Goal: Information Seeking & Learning: Learn about a topic

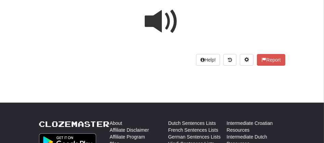
scroll to position [58, 0]
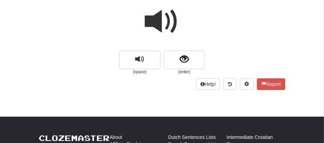
click at [171, 22] on span at bounding box center [162, 21] width 34 height 34
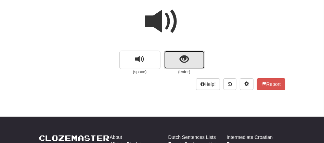
click at [173, 56] on button "show sentence" at bounding box center [184, 60] width 41 height 18
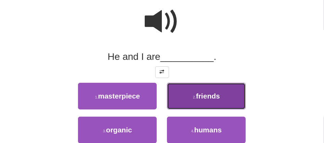
click at [210, 94] on span "friends" at bounding box center [208, 96] width 24 height 8
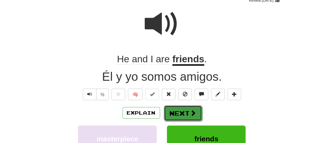
click at [182, 111] on button "Next" at bounding box center [183, 114] width 38 height 16
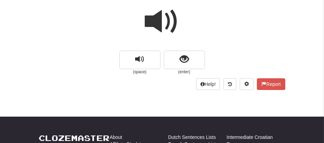
click at [161, 18] on span at bounding box center [162, 21] width 34 height 34
click at [162, 20] on span at bounding box center [162, 21] width 34 height 34
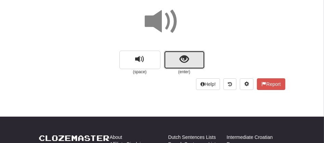
click at [171, 58] on button "show sentence" at bounding box center [184, 60] width 41 height 18
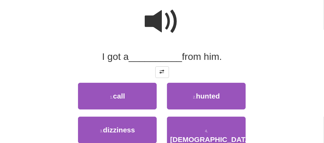
click at [162, 25] on span at bounding box center [162, 21] width 34 height 34
click at [151, 27] on span at bounding box center [162, 21] width 34 height 34
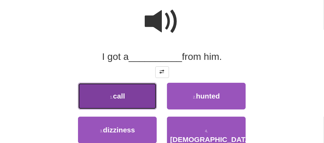
click at [117, 95] on span "call" at bounding box center [119, 96] width 12 height 8
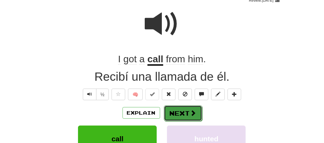
click at [184, 111] on button "Next" at bounding box center [183, 114] width 38 height 16
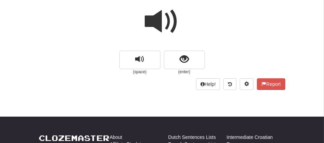
click at [161, 23] on span at bounding box center [162, 21] width 34 height 34
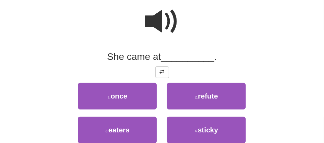
click at [159, 21] on span at bounding box center [162, 21] width 34 height 34
click at [156, 20] on span at bounding box center [162, 21] width 34 height 34
click at [155, 21] on span at bounding box center [162, 21] width 34 height 34
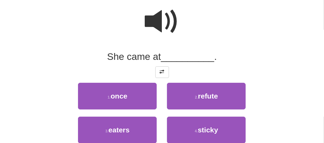
click at [155, 21] on span at bounding box center [162, 21] width 34 height 34
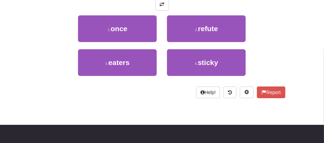
scroll to position [0, 0]
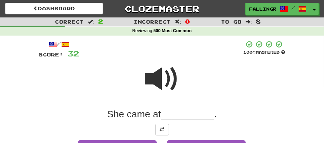
click at [158, 73] on span at bounding box center [162, 79] width 34 height 34
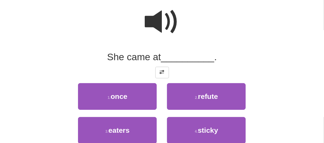
scroll to position [61, 0]
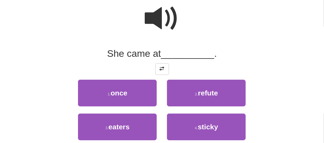
click at [157, 18] on span at bounding box center [162, 18] width 34 height 34
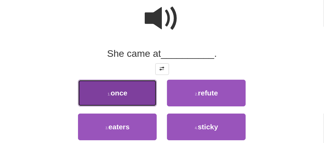
click at [113, 93] on span "once" at bounding box center [119, 93] width 17 height 8
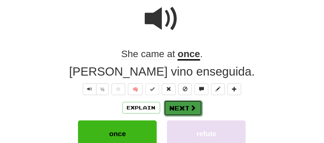
click at [172, 108] on button "Next" at bounding box center [183, 108] width 38 height 16
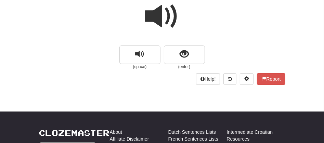
click at [160, 25] on span at bounding box center [162, 16] width 34 height 34
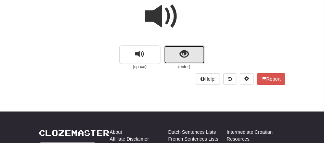
click at [175, 56] on button "show sentence" at bounding box center [184, 55] width 41 height 18
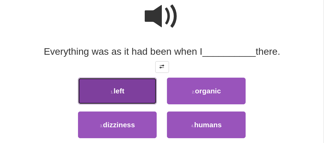
click at [128, 96] on button "1 . left" at bounding box center [117, 91] width 79 height 27
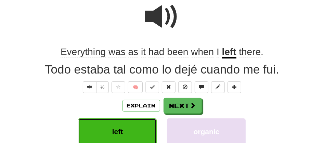
scroll to position [80, 0]
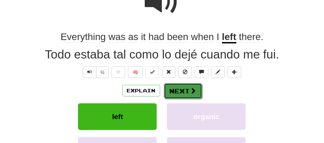
click at [173, 91] on button "Next" at bounding box center [183, 91] width 38 height 16
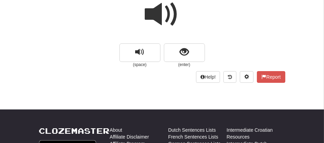
scroll to position [50, 0]
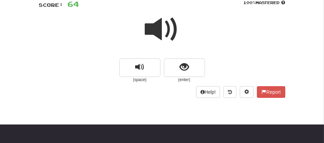
click at [157, 27] on span at bounding box center [162, 29] width 34 height 34
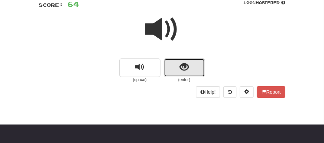
click at [173, 63] on button "show sentence" at bounding box center [184, 68] width 41 height 18
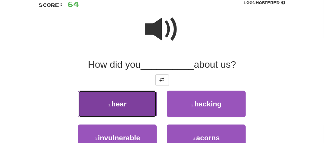
click at [121, 115] on button "1 . hear" at bounding box center [117, 104] width 79 height 27
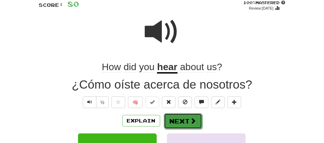
click at [177, 123] on button "Next" at bounding box center [183, 121] width 38 height 16
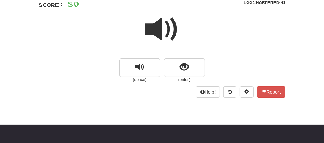
click at [154, 40] on span at bounding box center [162, 29] width 34 height 34
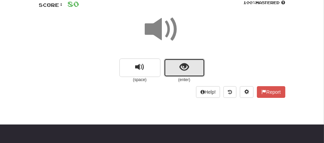
click at [175, 60] on button "show sentence" at bounding box center [184, 68] width 41 height 18
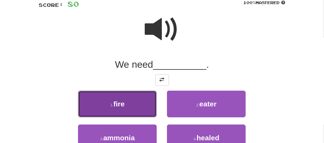
click at [118, 105] on span "fire" at bounding box center [119, 104] width 11 height 8
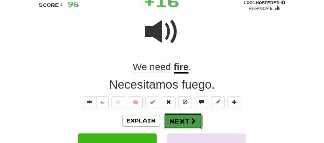
click at [167, 119] on button "Next" at bounding box center [183, 121] width 38 height 16
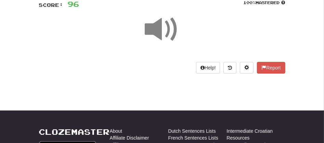
click at [171, 33] on span at bounding box center [162, 29] width 34 height 34
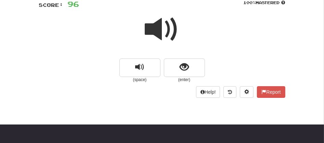
click at [171, 33] on span at bounding box center [162, 29] width 34 height 34
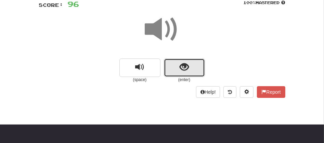
click at [173, 62] on button "show sentence" at bounding box center [184, 68] width 41 height 18
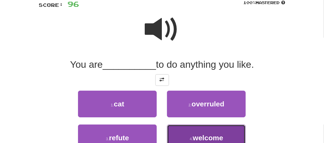
click at [217, 136] on span "welcome" at bounding box center [208, 138] width 30 height 8
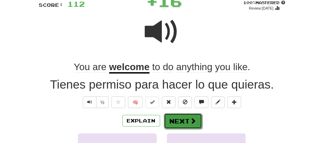
click at [170, 124] on button "Next" at bounding box center [183, 121] width 38 height 16
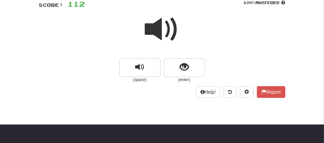
click at [162, 34] on span at bounding box center [162, 29] width 34 height 34
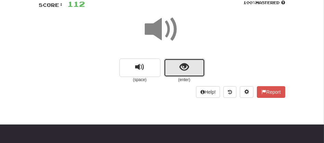
click at [175, 65] on button "show sentence" at bounding box center [184, 68] width 41 height 18
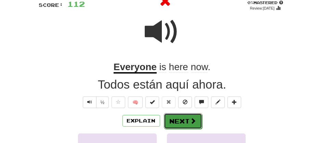
click at [180, 118] on button "Next" at bounding box center [183, 121] width 38 height 16
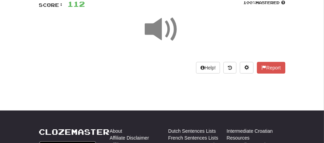
click at [157, 41] on span at bounding box center [162, 29] width 34 height 34
click at [161, 25] on span at bounding box center [162, 29] width 34 height 34
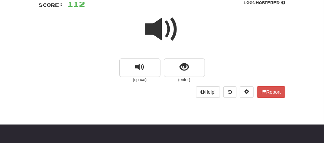
click at [161, 36] on span at bounding box center [162, 29] width 34 height 34
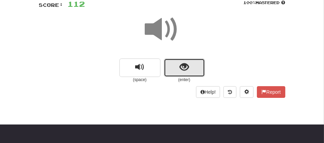
click at [165, 66] on button "show sentence" at bounding box center [184, 68] width 41 height 18
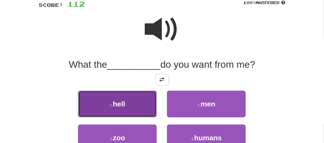
click at [130, 103] on button "1 . hell" at bounding box center [117, 104] width 79 height 27
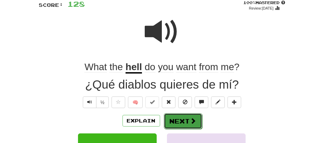
click at [182, 122] on button "Next" at bounding box center [183, 121] width 38 height 16
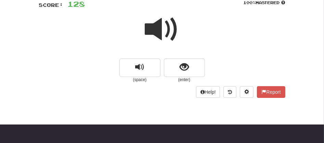
click at [149, 25] on span at bounding box center [162, 29] width 34 height 34
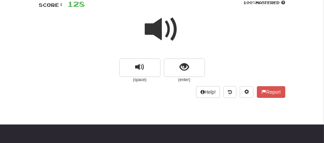
click at [149, 25] on span at bounding box center [162, 29] width 34 height 34
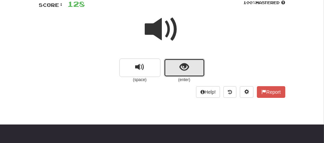
click at [176, 65] on button "show sentence" at bounding box center [184, 68] width 41 height 18
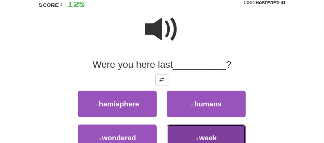
click at [185, 135] on button "4 . week" at bounding box center [206, 138] width 79 height 27
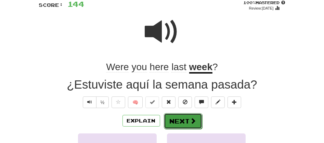
click at [175, 120] on button "Next" at bounding box center [183, 121] width 38 height 16
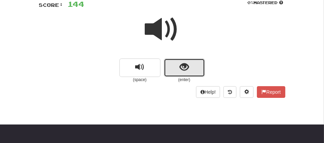
click at [176, 67] on button "show sentence" at bounding box center [184, 68] width 41 height 18
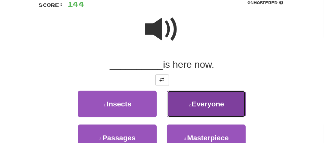
click at [209, 106] on span "Everyone" at bounding box center [208, 104] width 33 height 8
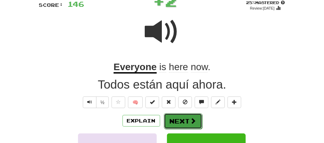
click at [181, 122] on button "Next" at bounding box center [183, 121] width 38 height 16
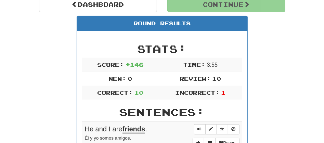
scroll to position [79, 0]
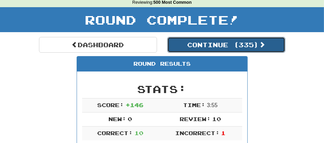
click at [196, 46] on button "Continue ( 335 )" at bounding box center [227, 45] width 118 height 16
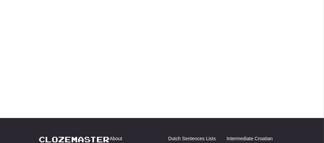
scroll to position [28, 0]
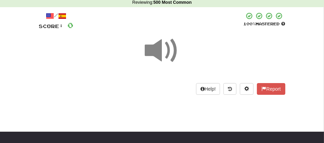
click at [159, 50] on span at bounding box center [162, 51] width 34 height 34
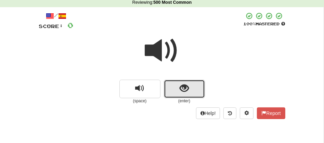
click at [168, 85] on button "show sentence" at bounding box center [184, 89] width 41 height 18
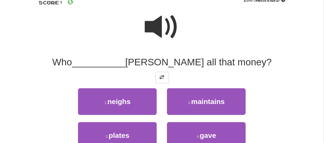
scroll to position [59, 0]
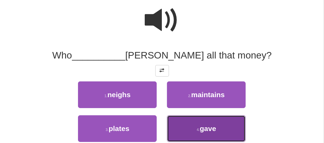
click at [200, 127] on span "gave" at bounding box center [208, 129] width 16 height 8
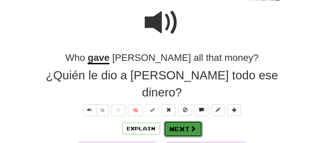
click at [176, 121] on button "Next" at bounding box center [183, 129] width 38 height 16
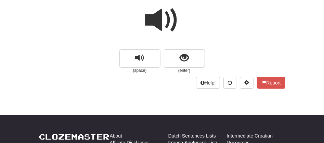
click at [155, 14] on span at bounding box center [162, 20] width 34 height 34
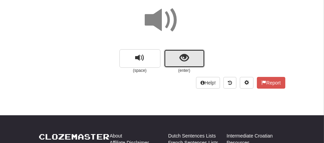
click at [171, 55] on button "show sentence" at bounding box center [184, 58] width 41 height 18
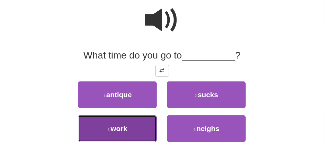
click at [128, 125] on button "3 . work" at bounding box center [117, 128] width 79 height 27
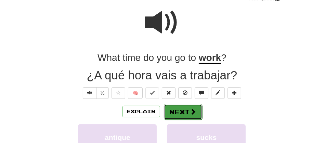
click at [178, 108] on button "Next" at bounding box center [183, 112] width 38 height 16
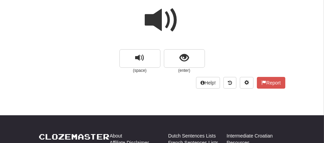
click at [156, 25] on span at bounding box center [162, 20] width 34 height 34
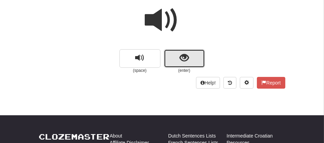
click at [172, 59] on button "show sentence" at bounding box center [184, 58] width 41 height 18
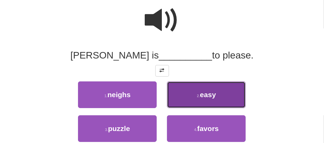
click at [194, 85] on button "2 . easy" at bounding box center [206, 95] width 79 height 27
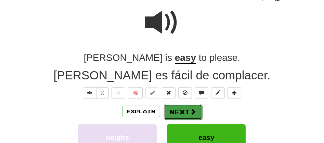
click at [175, 109] on button "Next" at bounding box center [183, 112] width 38 height 16
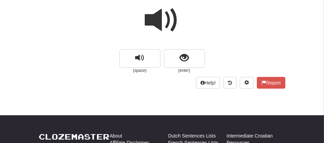
click at [155, 30] on span at bounding box center [162, 20] width 34 height 34
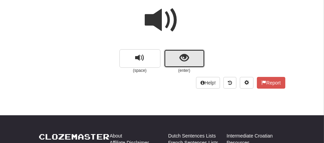
click at [172, 52] on button "show sentence" at bounding box center [184, 58] width 41 height 18
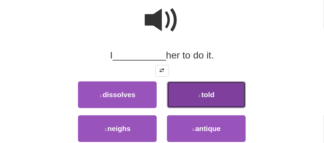
click at [196, 92] on button "2 . told" at bounding box center [206, 95] width 79 height 27
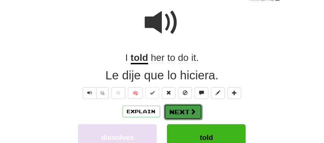
click at [180, 112] on button "Next" at bounding box center [183, 112] width 38 height 16
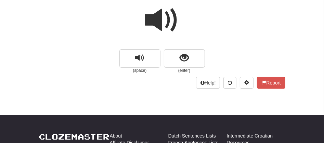
click at [155, 26] on span at bounding box center [162, 20] width 34 height 34
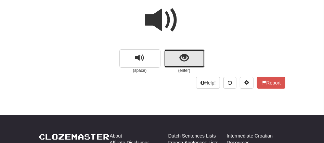
click at [175, 62] on button "show sentence" at bounding box center [184, 58] width 41 height 18
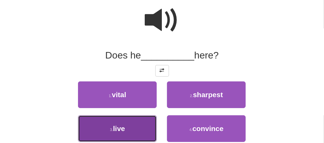
click at [125, 134] on button "3 . live" at bounding box center [117, 128] width 79 height 27
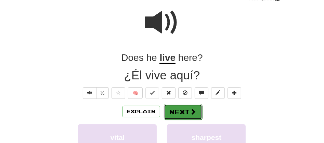
click at [177, 115] on button "Next" at bounding box center [183, 112] width 38 height 16
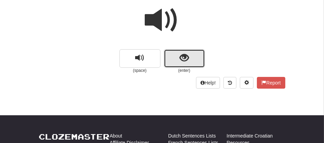
click at [169, 58] on button "show sentence" at bounding box center [184, 58] width 41 height 18
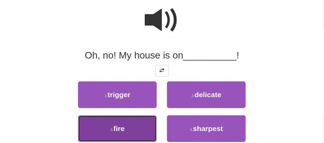
click at [122, 129] on span "fire" at bounding box center [119, 129] width 11 height 8
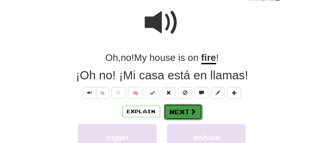
click at [173, 113] on button "Next" at bounding box center [183, 112] width 38 height 16
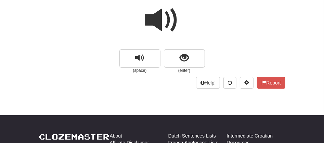
click at [158, 24] on span at bounding box center [162, 20] width 34 height 34
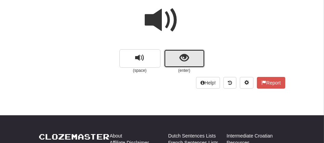
click at [176, 55] on button "show sentence" at bounding box center [184, 58] width 41 height 18
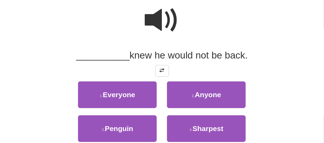
click at [152, 23] on span at bounding box center [162, 20] width 34 height 34
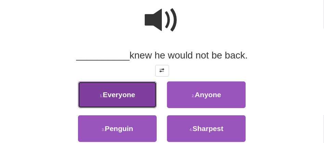
click at [129, 97] on span "Everyone" at bounding box center [119, 95] width 33 height 8
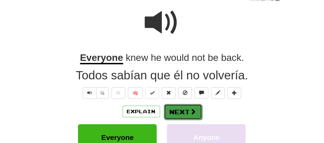
click at [172, 111] on button "Next" at bounding box center [183, 112] width 38 height 16
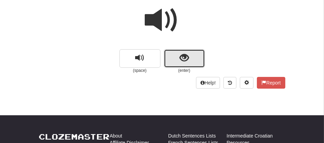
click at [179, 63] on button "show sentence" at bounding box center [184, 58] width 41 height 18
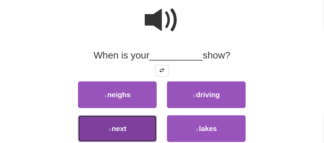
click at [129, 127] on button "3 . next" at bounding box center [117, 128] width 79 height 27
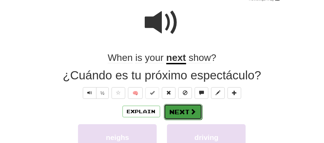
click at [178, 116] on button "Next" at bounding box center [183, 112] width 38 height 16
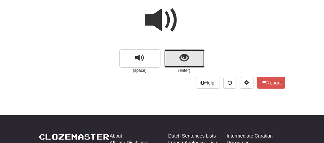
click at [176, 55] on button "show sentence" at bounding box center [184, 58] width 41 height 18
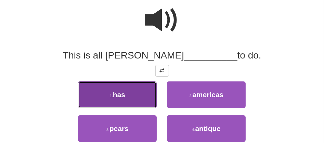
click at [127, 94] on button "1 . has" at bounding box center [117, 95] width 79 height 27
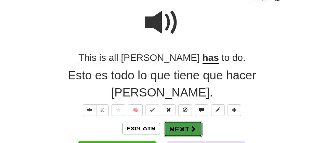
click at [177, 121] on button "Next" at bounding box center [183, 129] width 38 height 16
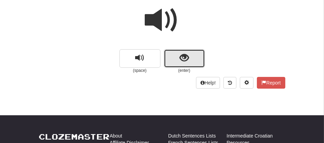
click at [176, 59] on button "show sentence" at bounding box center [184, 58] width 41 height 18
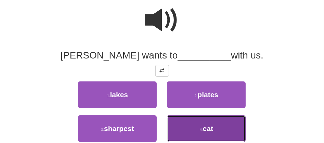
click at [207, 127] on span "eat" at bounding box center [208, 129] width 10 height 8
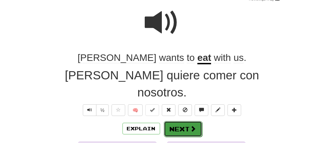
click at [175, 121] on button "Next" at bounding box center [183, 129] width 38 height 16
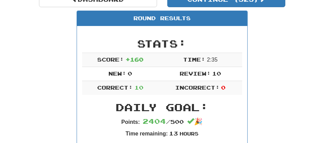
scroll to position [43, 0]
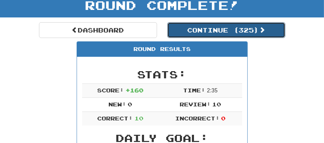
click at [203, 29] on button "Continue ( 325 )" at bounding box center [227, 30] width 118 height 16
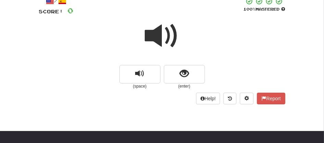
click at [170, 34] on span at bounding box center [162, 36] width 34 height 34
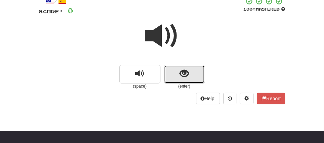
click at [171, 67] on button "show sentence" at bounding box center [184, 74] width 41 height 18
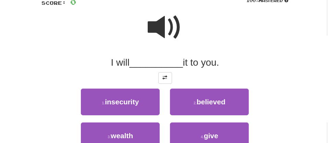
scroll to position [58, 0]
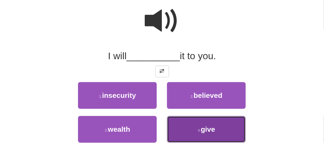
click at [203, 125] on span "give" at bounding box center [208, 129] width 14 height 8
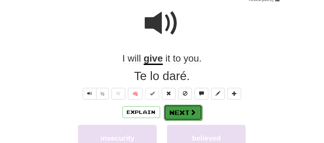
click at [177, 115] on button "Next" at bounding box center [183, 113] width 38 height 16
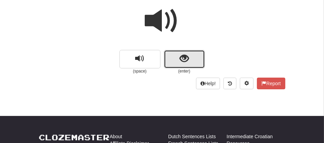
click at [176, 65] on button "show sentence" at bounding box center [184, 59] width 41 height 18
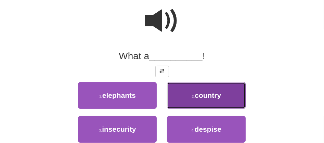
click at [185, 97] on button "2 . country" at bounding box center [206, 95] width 79 height 27
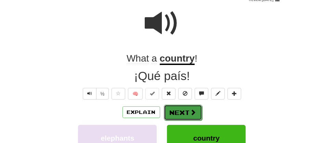
click at [179, 107] on button "Next" at bounding box center [183, 113] width 38 height 16
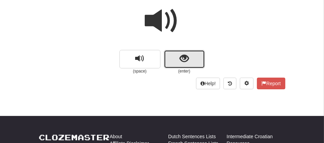
click at [166, 60] on button "show sentence" at bounding box center [184, 59] width 41 height 18
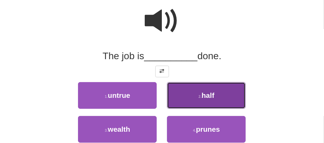
click at [195, 95] on button "2 . half" at bounding box center [206, 95] width 79 height 27
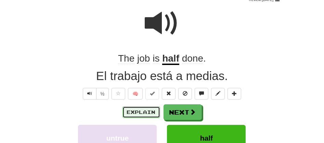
click at [146, 111] on button "Explain" at bounding box center [142, 113] width 38 height 12
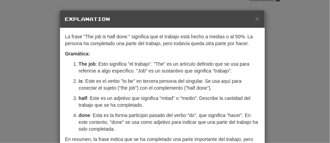
scroll to position [47, 0]
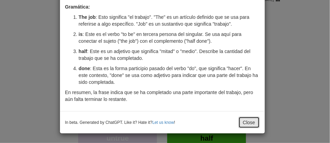
click at [242, 124] on button "Close" at bounding box center [248, 123] width 21 height 12
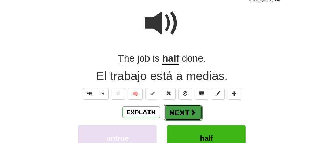
click at [179, 106] on button "Next" at bounding box center [183, 113] width 38 height 16
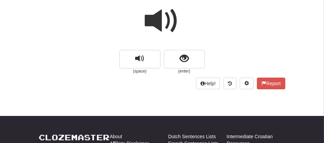
click at [157, 23] on span at bounding box center [162, 21] width 34 height 34
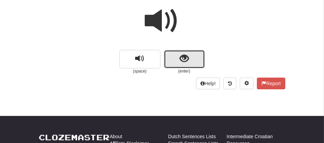
click at [175, 58] on button "show sentence" at bounding box center [184, 59] width 41 height 18
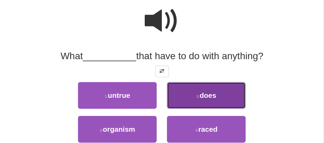
click at [199, 102] on button "2 . does" at bounding box center [206, 95] width 79 height 27
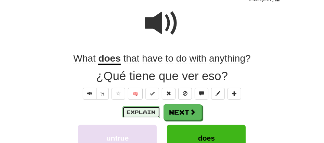
click at [138, 114] on button "Explain" at bounding box center [142, 113] width 38 height 12
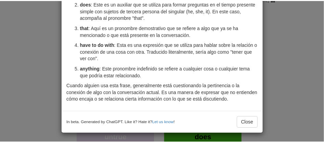
scroll to position [92, 0]
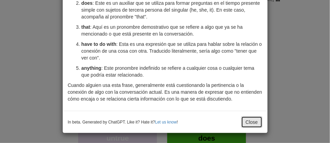
click at [248, 123] on button "Close" at bounding box center [251, 122] width 21 height 12
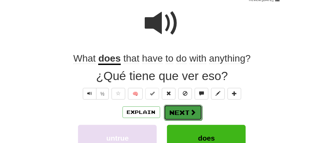
click at [181, 115] on button "Next" at bounding box center [183, 113] width 38 height 16
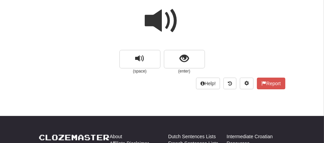
click at [159, 20] on span at bounding box center [162, 21] width 34 height 34
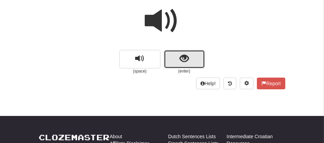
click at [174, 55] on button "show sentence" at bounding box center [184, 59] width 41 height 18
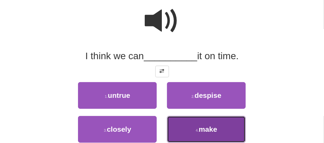
click at [203, 126] on span "make" at bounding box center [208, 129] width 18 height 8
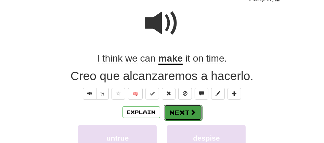
click at [172, 113] on button "Next" at bounding box center [183, 113] width 38 height 16
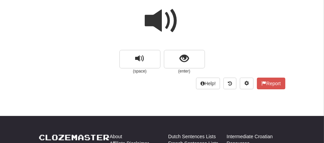
click at [159, 14] on span at bounding box center [162, 21] width 34 height 34
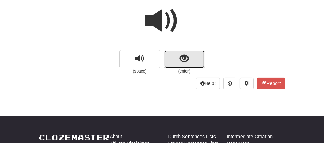
click at [171, 57] on button "show sentence" at bounding box center [184, 59] width 41 height 18
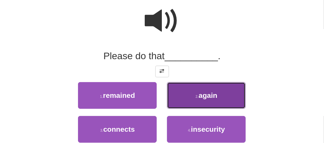
click at [201, 90] on button "2 . again" at bounding box center [206, 95] width 79 height 27
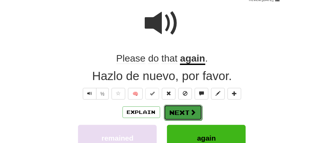
click at [174, 109] on button "Next" at bounding box center [183, 113] width 38 height 16
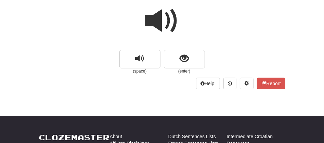
click at [166, 14] on span at bounding box center [162, 21] width 34 height 34
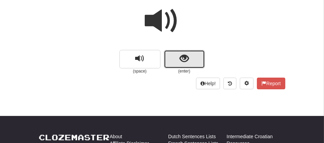
click at [173, 59] on button "show sentence" at bounding box center [184, 59] width 41 height 18
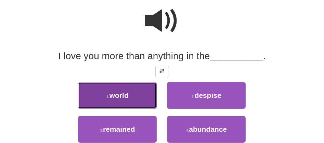
click at [131, 99] on button "1 . world" at bounding box center [117, 95] width 79 height 27
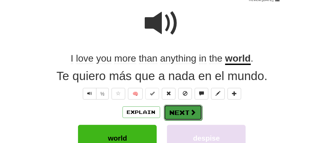
click at [172, 113] on button "Next" at bounding box center [183, 113] width 38 height 16
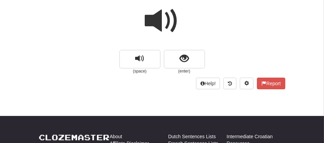
click at [159, 25] on span at bounding box center [162, 21] width 34 height 34
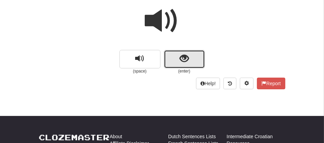
click at [179, 61] on button "show sentence" at bounding box center [184, 59] width 41 height 18
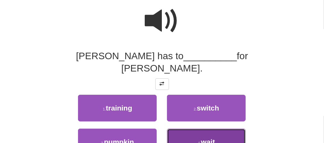
click at [210, 138] on span "wait" at bounding box center [208, 142] width 14 height 8
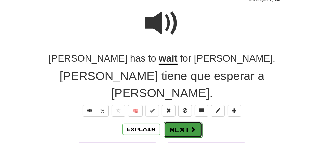
click at [181, 122] on button "Next" at bounding box center [183, 130] width 38 height 16
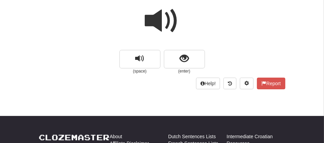
click at [152, 18] on span at bounding box center [162, 21] width 34 height 34
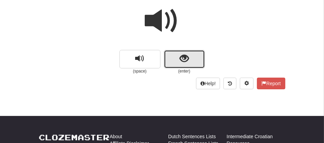
click at [177, 51] on button "show sentence" at bounding box center [184, 59] width 41 height 18
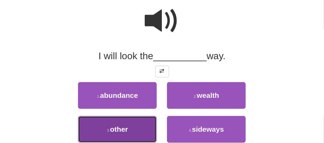
click at [125, 134] on button "3 . other" at bounding box center [117, 129] width 79 height 27
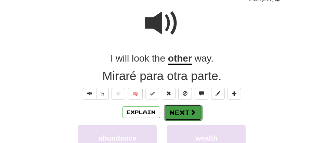
click at [182, 107] on button "Next" at bounding box center [183, 113] width 38 height 16
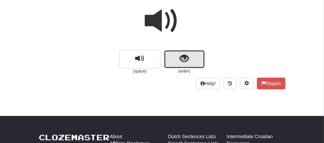
click at [181, 58] on span "show sentence" at bounding box center [184, 58] width 9 height 9
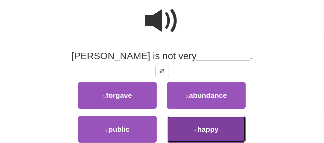
click at [199, 128] on span "happy" at bounding box center [208, 129] width 21 height 8
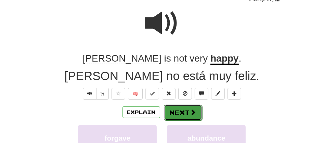
click at [177, 116] on button "Next" at bounding box center [183, 113] width 38 height 16
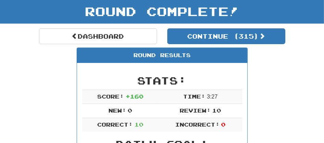
scroll to position [27, 0]
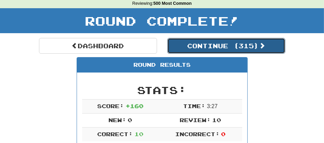
click at [217, 48] on button "Continue ( 315 )" at bounding box center [227, 46] width 118 height 16
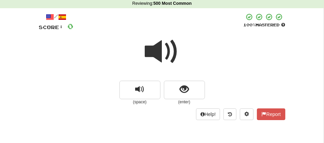
click at [164, 53] on span at bounding box center [162, 52] width 34 height 34
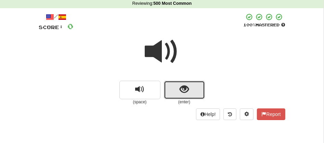
click at [166, 90] on button "show sentence" at bounding box center [184, 90] width 41 height 18
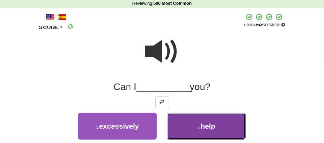
click at [186, 127] on button "2 . help" at bounding box center [206, 126] width 79 height 27
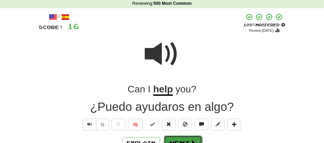
click at [175, 137] on button "Next" at bounding box center [183, 144] width 38 height 16
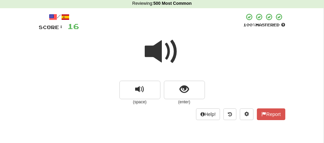
click at [150, 63] on span at bounding box center [162, 52] width 34 height 34
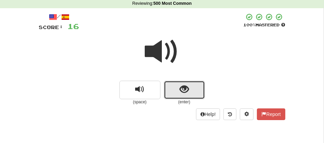
click at [174, 85] on button "show sentence" at bounding box center [184, 90] width 41 height 18
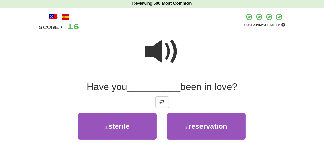
scroll to position [152, 0]
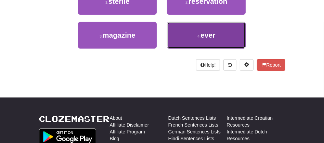
click at [208, 36] on span "ever" at bounding box center [208, 35] width 15 height 8
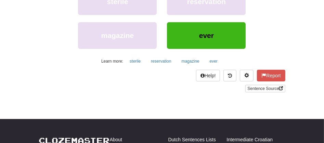
click at [203, 20] on div "reservation" at bounding box center [206, 5] width 89 height 34
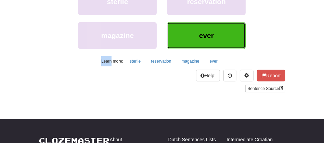
drag, startPoint x: 203, startPoint y: 20, endPoint x: 200, endPoint y: 30, distance: 10.6
click at [200, 30] on button "ever" at bounding box center [206, 35] width 79 height 27
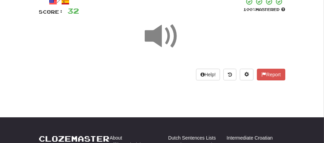
scroll to position [67, 0]
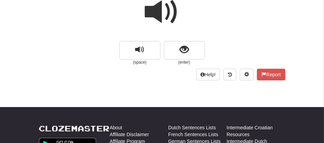
click at [158, 16] on span at bounding box center [162, 12] width 34 height 34
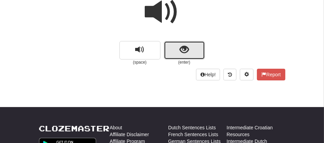
click at [178, 49] on button "show sentence" at bounding box center [184, 50] width 41 height 18
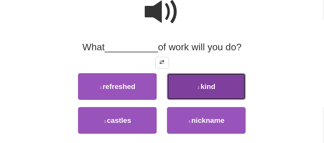
click at [209, 90] on span "kind" at bounding box center [208, 87] width 15 height 8
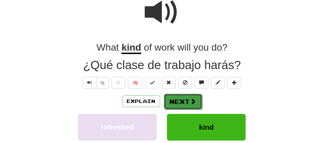
click at [176, 97] on button "Next" at bounding box center [183, 102] width 38 height 16
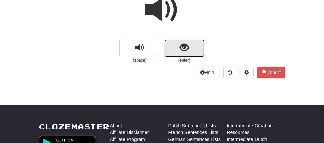
click at [176, 45] on button "show sentence" at bounding box center [184, 48] width 41 height 18
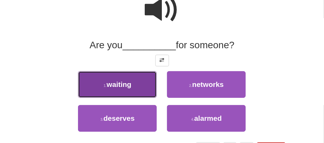
click at [132, 85] on button "1 . waiting" at bounding box center [117, 84] width 79 height 27
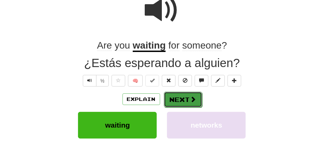
click at [168, 98] on button "Next" at bounding box center [183, 100] width 38 height 16
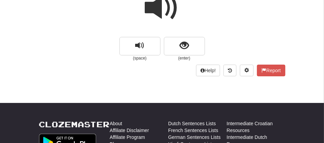
click at [157, 8] on span at bounding box center [162, 8] width 34 height 34
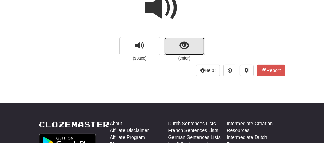
click at [184, 47] on span "show sentence" at bounding box center [184, 45] width 9 height 9
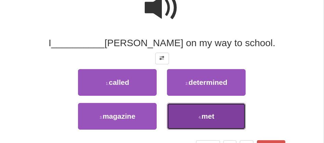
click at [188, 118] on button "4 . met" at bounding box center [206, 116] width 79 height 27
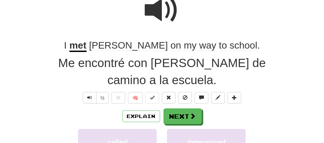
scroll to position [73, 0]
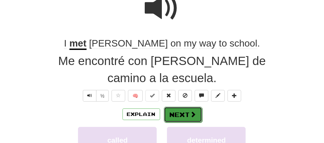
click at [176, 107] on button "Next" at bounding box center [183, 115] width 38 height 16
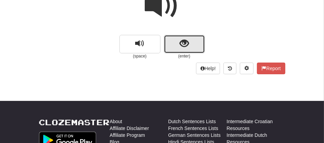
click at [176, 45] on button "show sentence" at bounding box center [184, 44] width 41 height 18
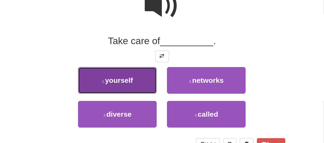
click at [129, 77] on span "yourself" at bounding box center [119, 80] width 28 height 8
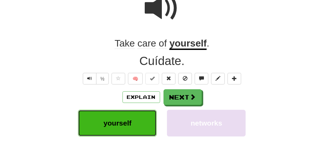
scroll to position [75, 0]
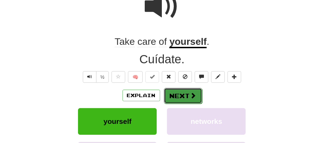
click at [173, 95] on button "Next" at bounding box center [183, 96] width 38 height 16
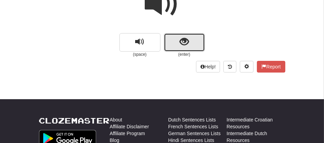
click at [171, 38] on button "show sentence" at bounding box center [184, 42] width 41 height 18
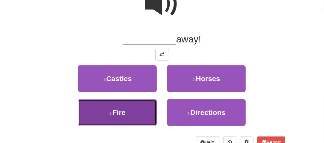
click at [129, 115] on button "3 . Fire" at bounding box center [117, 112] width 79 height 27
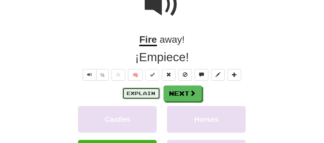
click at [139, 96] on button "Explain" at bounding box center [142, 94] width 38 height 12
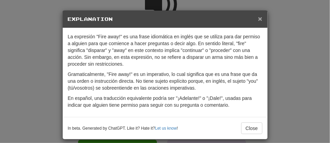
click at [260, 18] on div "× Explanation" at bounding box center [165, 19] width 205 height 17
click at [258, 21] on span "×" at bounding box center [260, 19] width 4 height 8
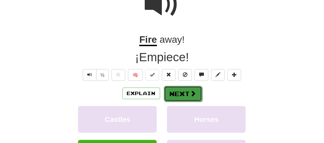
click at [180, 93] on button "Next" at bounding box center [183, 94] width 38 height 16
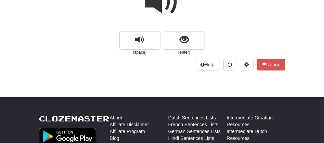
click at [157, 2] on span at bounding box center [162, 2] width 34 height 34
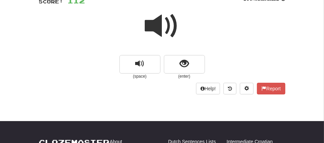
scroll to position [47, 0]
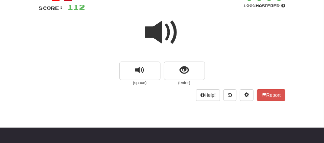
click at [161, 36] on span at bounding box center [162, 32] width 34 height 34
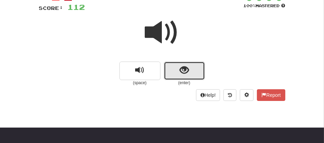
click at [172, 69] on button "show sentence" at bounding box center [184, 71] width 41 height 18
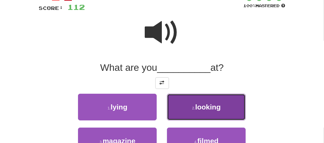
click at [199, 106] on span "looking" at bounding box center [209, 107] width 26 height 8
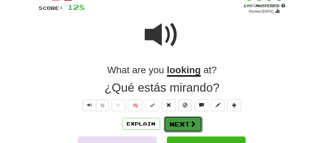
click at [177, 125] on button "Next" at bounding box center [183, 124] width 38 height 16
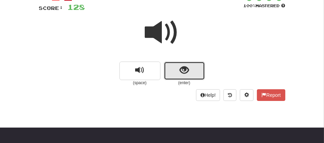
click at [181, 70] on span "show sentence" at bounding box center [184, 70] width 9 height 9
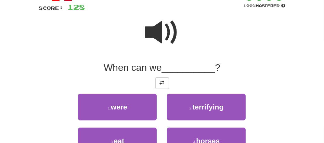
click at [160, 37] on span at bounding box center [162, 32] width 34 height 34
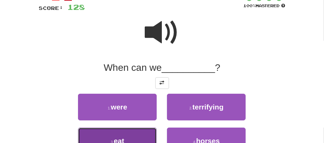
click at [146, 135] on button "3 . eat" at bounding box center [117, 141] width 79 height 27
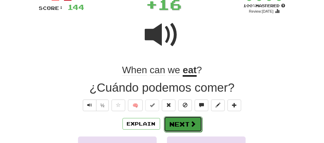
click at [174, 128] on button "Next" at bounding box center [183, 124] width 38 height 16
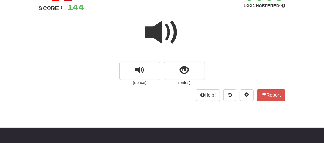
click at [161, 30] on span at bounding box center [162, 32] width 34 height 34
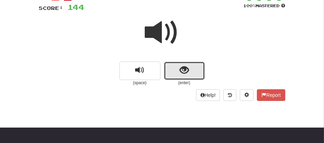
click at [172, 69] on button "show sentence" at bounding box center [184, 71] width 41 height 18
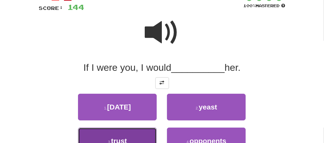
click at [148, 136] on button "3 . trust" at bounding box center [117, 141] width 79 height 27
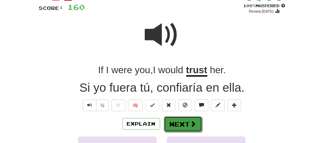
click at [181, 122] on button "Next" at bounding box center [183, 124] width 38 height 16
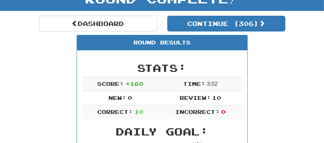
scroll to position [46, 0]
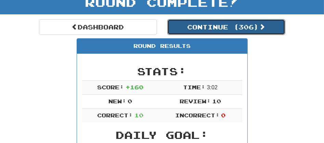
click at [208, 29] on button "Continue ( 306 )" at bounding box center [227, 27] width 118 height 16
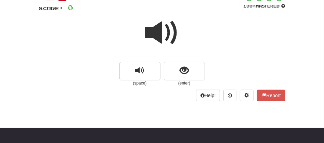
click at [153, 38] on span at bounding box center [162, 33] width 34 height 34
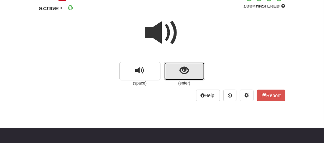
click at [171, 70] on button "show sentence" at bounding box center [184, 71] width 41 height 18
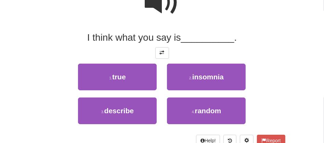
scroll to position [92, 0]
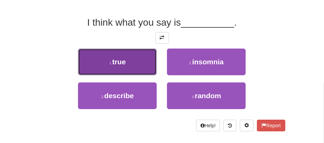
click at [127, 72] on button "1 . true" at bounding box center [117, 62] width 79 height 27
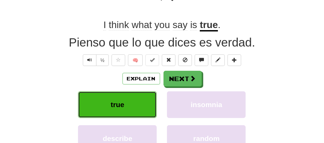
scroll to position [94, 0]
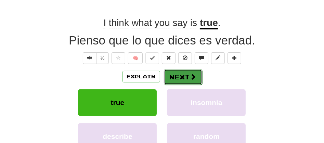
click at [187, 75] on button "Next" at bounding box center [183, 77] width 38 height 16
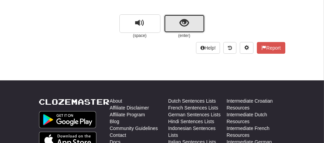
click at [179, 22] on button "show sentence" at bounding box center [184, 23] width 41 height 18
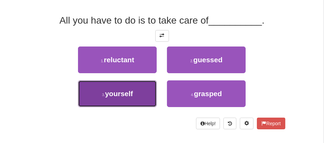
click at [127, 101] on button "3 . yourself" at bounding box center [117, 94] width 79 height 27
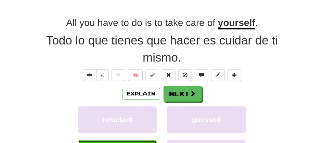
scroll to position [96, 0]
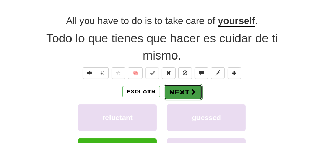
click at [170, 90] on button "Next" at bounding box center [183, 92] width 38 height 16
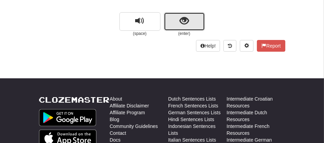
click at [184, 17] on span "show sentence" at bounding box center [184, 20] width 9 height 9
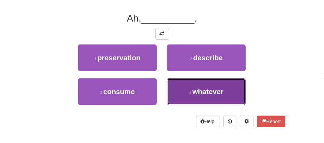
click at [195, 94] on span "whatever" at bounding box center [208, 92] width 31 height 8
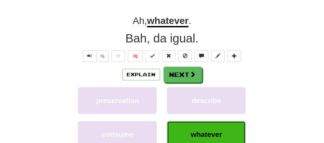
scroll to position [98, 0]
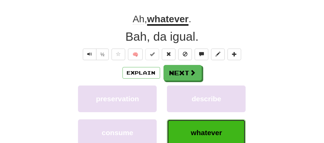
click at [210, 139] on button "whatever" at bounding box center [206, 133] width 79 height 27
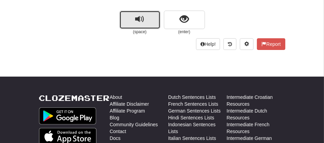
click at [126, 25] on button "replay audio" at bounding box center [140, 20] width 41 height 18
click at [136, 21] on span "replay audio" at bounding box center [139, 19] width 9 height 9
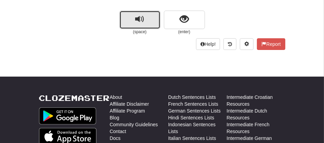
click at [137, 20] on span "replay audio" at bounding box center [139, 19] width 9 height 9
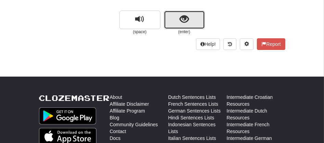
click at [181, 27] on button "show sentence" at bounding box center [184, 20] width 41 height 18
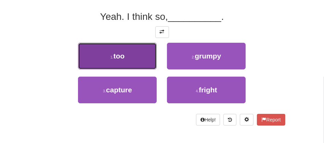
click at [117, 55] on span "too" at bounding box center [119, 56] width 11 height 8
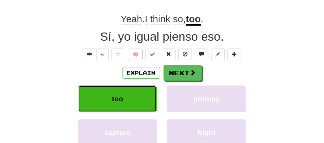
scroll to position [100, 0]
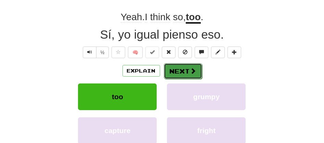
click at [177, 73] on button "Next" at bounding box center [183, 71] width 38 height 16
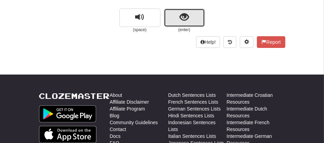
click at [198, 11] on button "show sentence" at bounding box center [184, 18] width 41 height 18
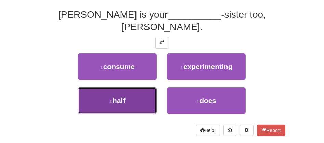
click at [136, 87] on button "3 . half" at bounding box center [117, 100] width 79 height 27
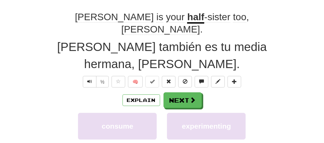
scroll to position [102, 0]
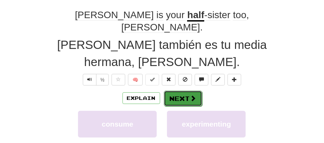
click at [183, 91] on button "Next" at bounding box center [183, 99] width 38 height 16
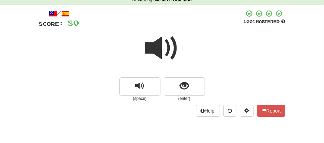
scroll to position [11, 0]
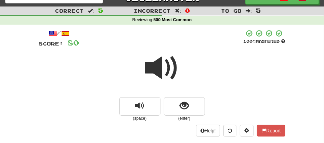
click at [151, 73] on span at bounding box center [162, 68] width 34 height 34
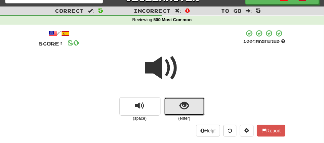
click at [179, 109] on button "show sentence" at bounding box center [184, 106] width 41 height 18
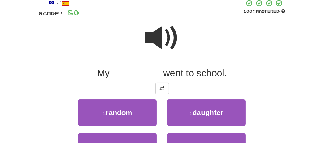
scroll to position [46, 0]
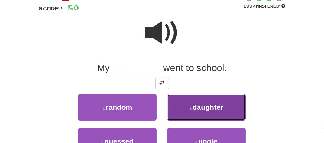
click at [185, 105] on button "2 . daughter" at bounding box center [206, 107] width 79 height 27
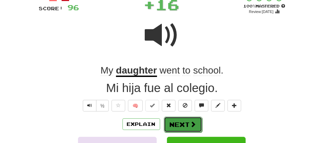
click at [174, 120] on button "Next" at bounding box center [183, 125] width 38 height 16
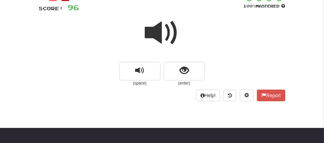
click at [159, 41] on span at bounding box center [162, 33] width 34 height 34
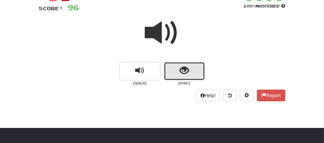
click at [180, 69] on span "show sentence" at bounding box center [184, 70] width 9 height 9
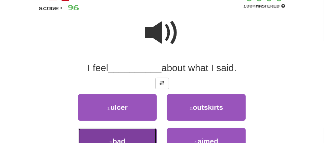
click at [131, 132] on button "3 . bad" at bounding box center [117, 141] width 79 height 27
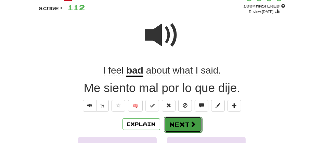
click at [177, 126] on button "Next" at bounding box center [183, 125] width 38 height 16
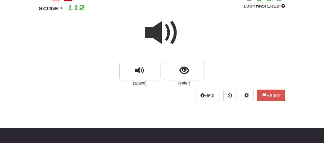
click at [158, 36] on span at bounding box center [162, 33] width 34 height 34
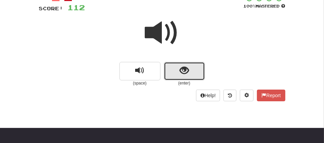
click at [175, 67] on button "show sentence" at bounding box center [184, 71] width 41 height 18
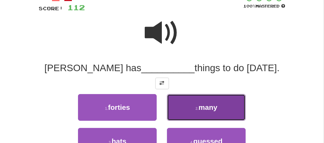
click at [192, 105] on button "2 . many" at bounding box center [206, 107] width 79 height 27
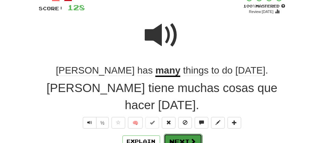
click at [170, 134] on button "Next" at bounding box center [183, 142] width 38 height 16
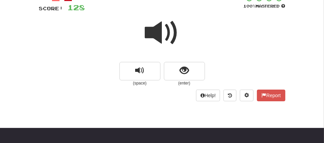
click at [156, 24] on span at bounding box center [162, 33] width 34 height 34
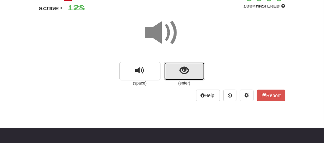
click at [174, 69] on button "show sentence" at bounding box center [184, 71] width 41 height 18
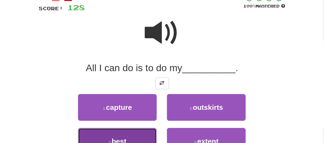
click at [138, 132] on button "3 . best" at bounding box center [117, 141] width 79 height 27
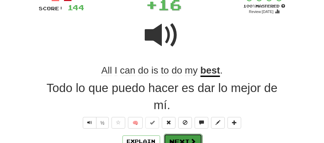
click at [183, 134] on button "Next" at bounding box center [183, 142] width 38 height 16
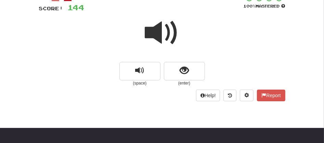
click at [160, 32] on span at bounding box center [162, 33] width 34 height 34
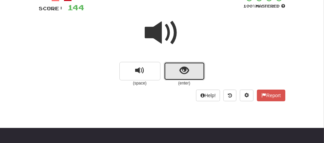
click at [183, 76] on button "show sentence" at bounding box center [184, 71] width 41 height 18
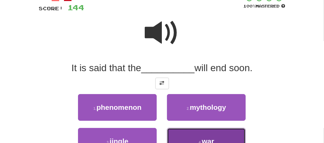
click at [211, 134] on button "4 . war" at bounding box center [206, 141] width 79 height 27
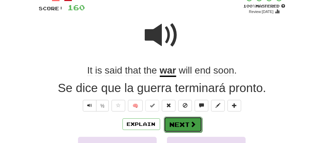
click at [176, 129] on button "Next" at bounding box center [183, 125] width 38 height 16
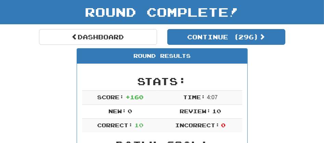
scroll to position [30, 0]
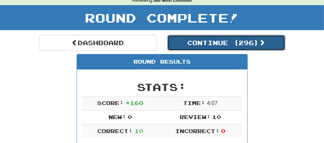
click at [222, 43] on button "Continue ( 296 )" at bounding box center [227, 43] width 118 height 16
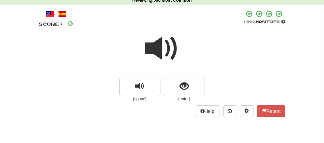
click at [166, 45] on span at bounding box center [162, 49] width 34 height 34
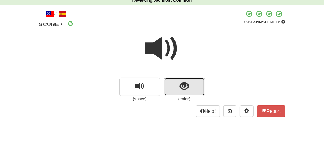
click at [176, 88] on button "show sentence" at bounding box center [184, 87] width 41 height 18
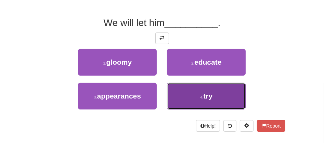
click at [210, 101] on button "4 . try" at bounding box center [206, 96] width 79 height 27
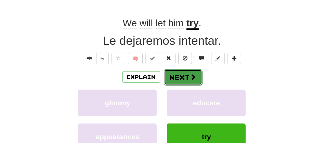
click at [178, 73] on button "Next" at bounding box center [183, 78] width 38 height 16
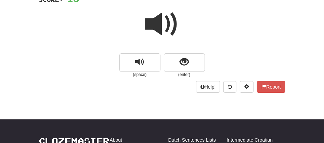
scroll to position [53, 0]
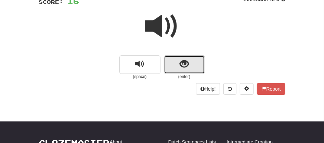
click at [181, 62] on span "show sentence" at bounding box center [184, 64] width 9 height 9
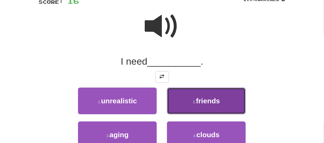
click at [199, 109] on button "2 . friends" at bounding box center [206, 101] width 79 height 27
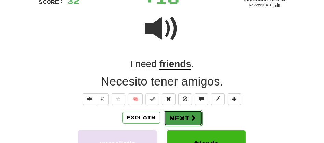
click at [186, 119] on button "Next" at bounding box center [183, 118] width 38 height 16
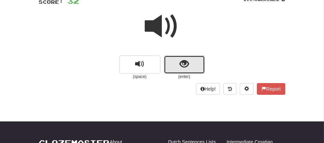
click at [178, 69] on button "show sentence" at bounding box center [184, 64] width 41 height 18
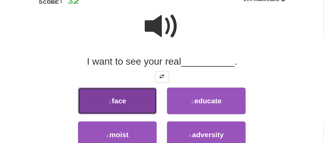
click at [133, 103] on button "1 . face" at bounding box center [117, 101] width 79 height 27
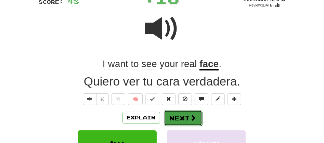
click at [174, 113] on button "Next" at bounding box center [183, 118] width 38 height 16
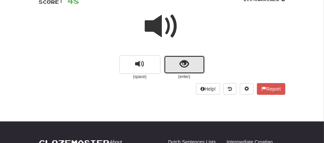
click at [171, 56] on button "show sentence" at bounding box center [184, 64] width 41 height 18
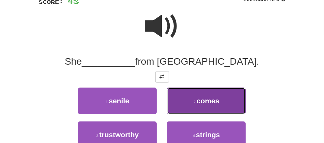
click at [207, 112] on button "2 . comes" at bounding box center [206, 101] width 79 height 27
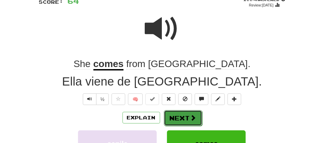
click at [184, 115] on button "Next" at bounding box center [183, 118] width 38 height 16
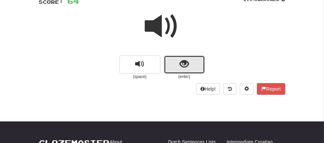
click at [170, 66] on button "show sentence" at bounding box center [184, 64] width 41 height 18
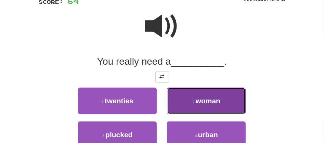
click at [202, 100] on span "woman" at bounding box center [208, 101] width 25 height 8
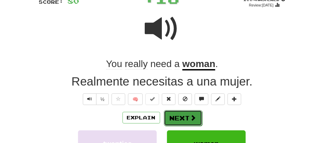
click at [176, 123] on button "Next" at bounding box center [183, 118] width 38 height 16
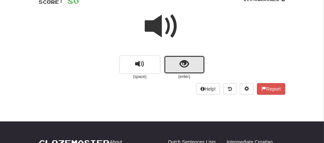
click at [176, 69] on button "show sentence" at bounding box center [184, 64] width 41 height 18
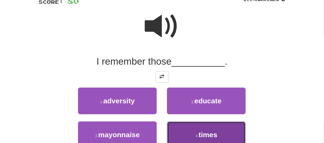
click at [217, 130] on button "4 . times" at bounding box center [206, 135] width 79 height 27
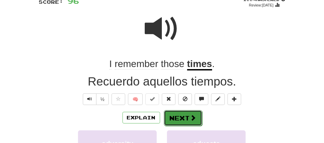
click at [183, 122] on button "Next" at bounding box center [183, 118] width 38 height 16
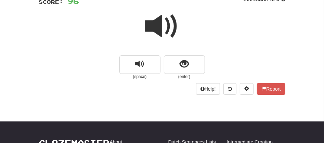
click at [158, 24] on span at bounding box center [162, 26] width 34 height 34
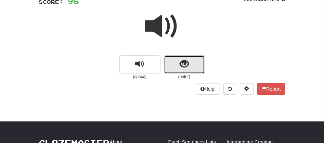
click at [177, 65] on button "show sentence" at bounding box center [184, 64] width 41 height 18
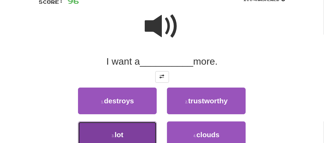
click at [123, 135] on span "lot" at bounding box center [119, 135] width 9 height 8
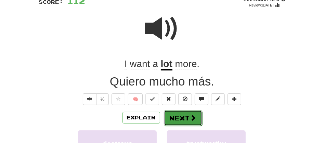
click at [194, 111] on button "Next" at bounding box center [183, 118] width 38 height 16
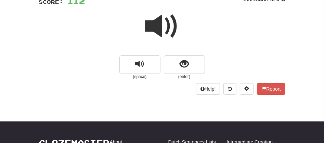
click at [157, 26] on span at bounding box center [162, 26] width 34 height 34
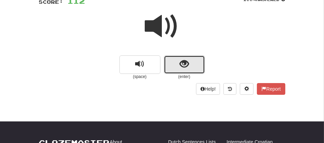
click at [177, 64] on button "show sentence" at bounding box center [184, 64] width 41 height 18
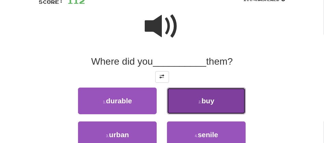
click at [196, 100] on button "2 . buy" at bounding box center [206, 101] width 79 height 27
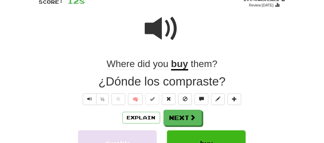
click at [204, 64] on span "them" at bounding box center [201, 64] width 21 height 11
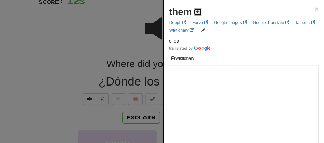
click at [195, 8] on button at bounding box center [198, 12] width 8 height 8
click at [130, 33] on div at bounding box center [162, 71] width 324 height 143
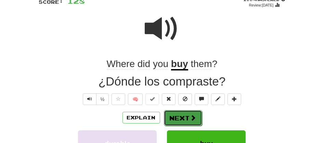
click at [173, 120] on button "Next" at bounding box center [183, 118] width 38 height 16
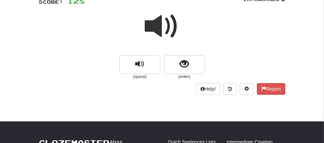
click at [151, 26] on span at bounding box center [162, 26] width 34 height 34
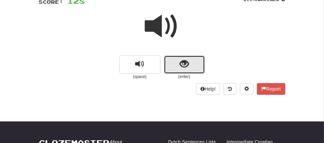
click at [183, 68] on span "show sentence" at bounding box center [184, 64] width 9 height 9
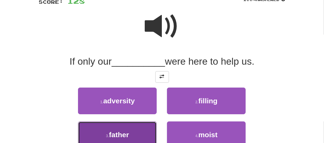
click at [131, 134] on button "3 . father" at bounding box center [117, 135] width 79 height 27
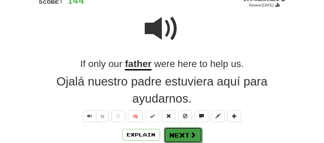
click at [171, 134] on button "Next" at bounding box center [183, 135] width 38 height 16
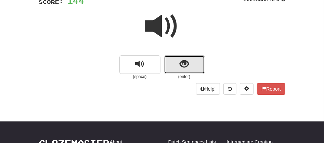
click at [171, 59] on button "show sentence" at bounding box center [184, 64] width 41 height 18
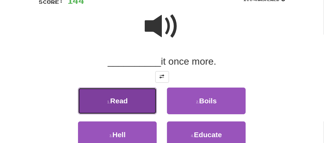
click at [132, 108] on button "1 . Read" at bounding box center [117, 101] width 79 height 27
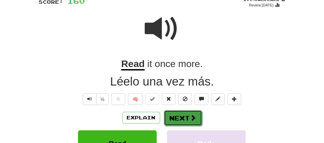
click at [183, 114] on button "Next" at bounding box center [183, 118] width 38 height 16
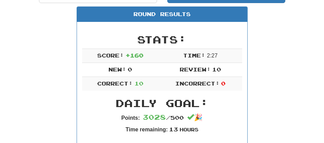
scroll to position [83, 0]
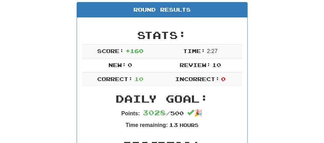
click at [172, 11] on div "Round Results" at bounding box center [162, 9] width 171 height 15
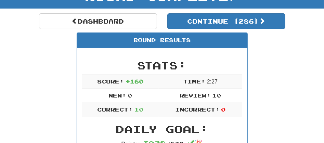
scroll to position [37, 0]
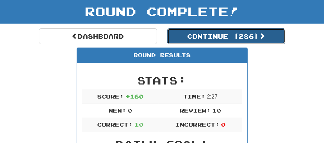
click at [222, 34] on button "Continue ( 286 )" at bounding box center [227, 36] width 118 height 16
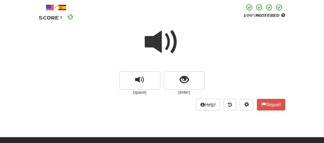
click at [166, 39] on span at bounding box center [162, 42] width 34 height 34
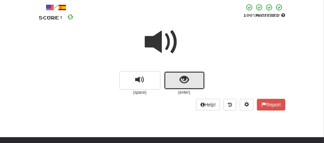
click at [173, 81] on button "show sentence" at bounding box center [184, 80] width 41 height 18
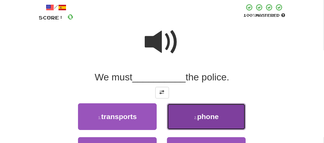
click at [207, 117] on span "phone" at bounding box center [208, 117] width 22 height 8
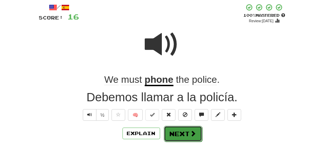
click at [174, 135] on button "Next" at bounding box center [183, 134] width 38 height 16
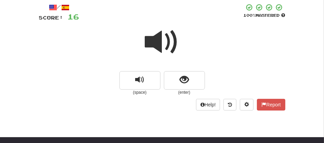
click at [157, 44] on span at bounding box center [162, 42] width 34 height 34
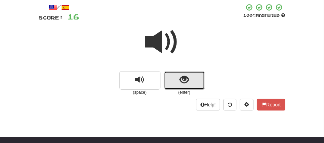
click at [181, 80] on span "show sentence" at bounding box center [184, 79] width 9 height 9
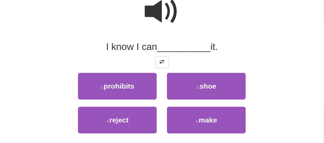
scroll to position [83, 0]
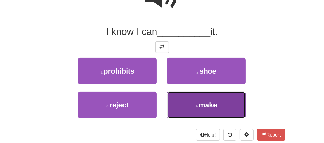
click at [194, 105] on button "4 . make" at bounding box center [206, 105] width 79 height 27
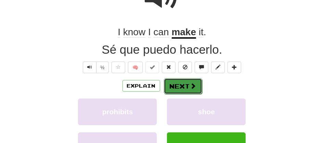
click at [169, 82] on button "Next" at bounding box center [183, 86] width 38 height 16
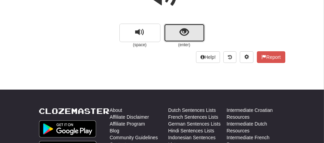
click at [177, 26] on button "show sentence" at bounding box center [184, 33] width 41 height 18
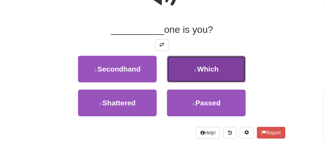
click at [192, 74] on button "2 . Which" at bounding box center [206, 69] width 79 height 27
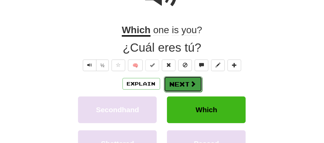
click at [175, 85] on button "Next" at bounding box center [183, 84] width 38 height 16
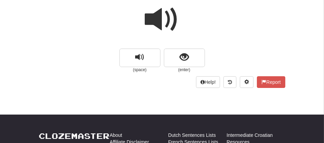
scroll to position [56, 0]
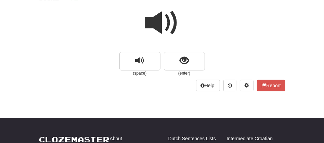
click at [161, 22] on span at bounding box center [162, 23] width 34 height 34
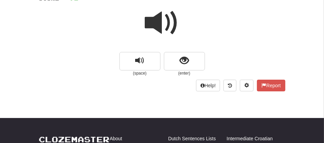
click at [161, 22] on span at bounding box center [162, 23] width 34 height 34
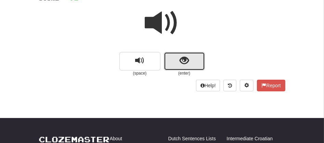
click at [171, 58] on button "show sentence" at bounding box center [184, 61] width 41 height 18
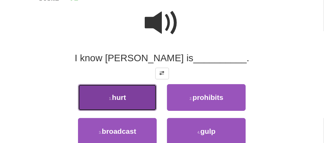
click at [124, 94] on span "hurt" at bounding box center [119, 98] width 14 height 8
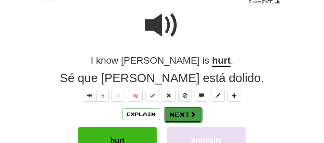
click at [168, 115] on button "Next" at bounding box center [183, 115] width 38 height 16
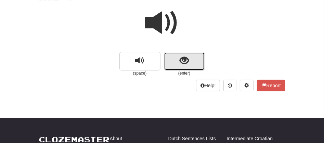
click at [176, 59] on button "show sentence" at bounding box center [184, 61] width 41 height 18
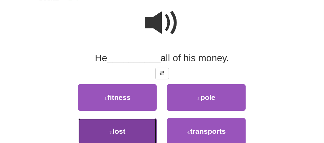
click at [123, 137] on button "3 . lost" at bounding box center [117, 131] width 79 height 27
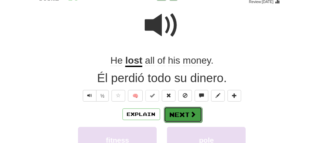
click at [178, 112] on button "Next" at bounding box center [183, 115] width 38 height 16
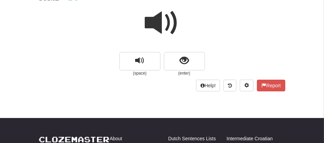
click at [159, 18] on span at bounding box center [162, 23] width 34 height 34
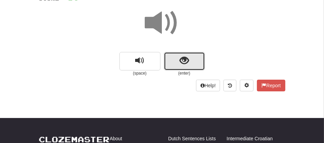
click at [177, 57] on button "show sentence" at bounding box center [184, 61] width 41 height 18
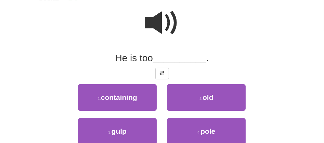
click at [169, 115] on div "2 . old" at bounding box center [206, 101] width 89 height 34
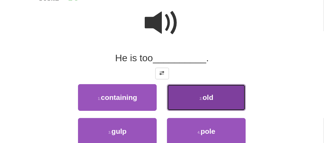
click at [180, 107] on button "2 . old" at bounding box center [206, 97] width 79 height 27
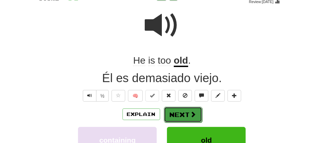
click at [178, 115] on button "Next" at bounding box center [183, 115] width 38 height 16
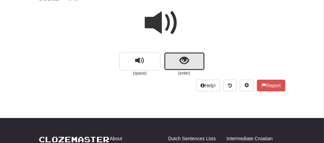
click at [176, 64] on button "show sentence" at bounding box center [184, 61] width 41 height 18
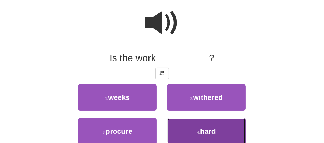
click at [203, 132] on span "hard" at bounding box center [208, 131] width 16 height 8
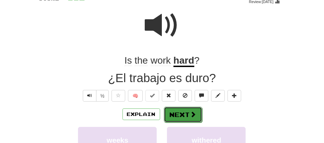
click at [180, 109] on button "Next" at bounding box center [183, 115] width 38 height 16
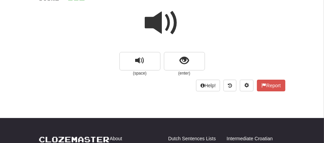
click at [153, 24] on span at bounding box center [162, 23] width 34 height 34
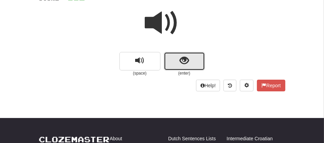
click at [172, 59] on button "show sentence" at bounding box center [184, 61] width 41 height 18
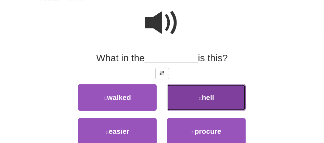
click at [191, 93] on button "2 . hell" at bounding box center [206, 97] width 79 height 27
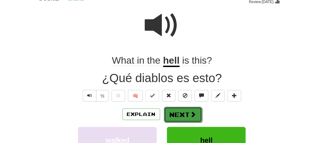
click at [179, 113] on button "Next" at bounding box center [183, 115] width 38 height 16
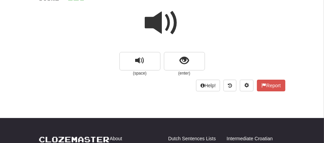
click at [159, 16] on span at bounding box center [162, 23] width 34 height 34
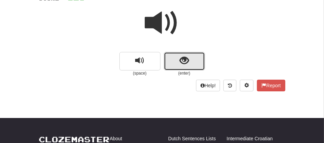
click at [179, 64] on button "show sentence" at bounding box center [184, 61] width 41 height 18
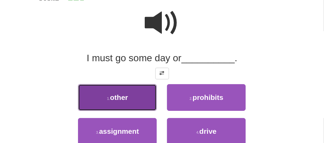
click at [119, 99] on span "other" at bounding box center [119, 98] width 18 height 8
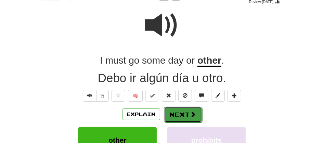
click at [190, 115] on span at bounding box center [193, 114] width 6 height 6
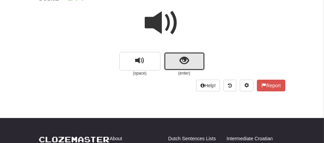
click at [171, 61] on button "show sentence" at bounding box center [184, 61] width 41 height 18
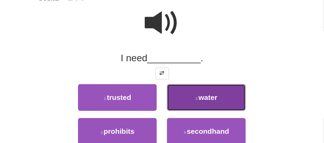
click at [204, 105] on button "2 . water" at bounding box center [206, 97] width 79 height 27
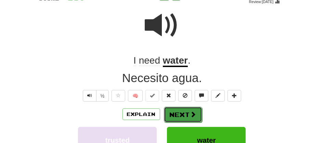
click at [192, 113] on span at bounding box center [193, 114] width 6 height 6
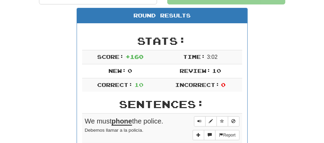
scroll to position [86, 0]
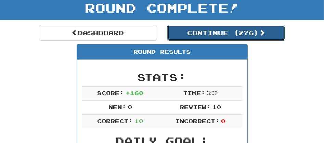
click at [206, 36] on button "Continue ( 276 )" at bounding box center [227, 33] width 118 height 16
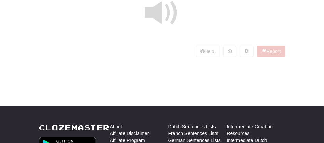
scroll to position [40, 0]
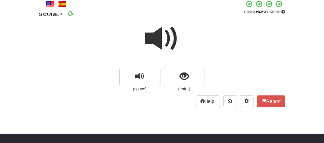
click at [170, 36] on span at bounding box center [162, 39] width 34 height 34
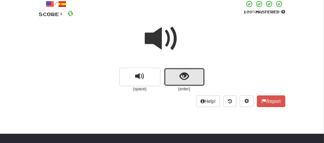
click at [182, 80] on span "show sentence" at bounding box center [184, 76] width 9 height 9
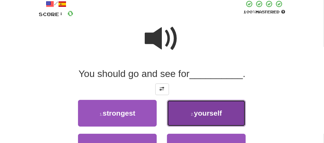
click at [219, 116] on span "yourself" at bounding box center [208, 113] width 28 height 8
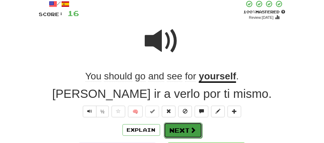
click at [181, 132] on button "Next" at bounding box center [183, 131] width 38 height 16
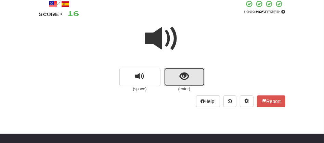
click at [181, 81] on span "show sentence" at bounding box center [184, 76] width 9 height 9
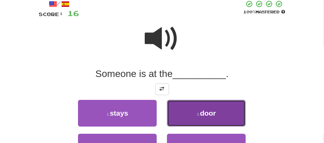
click at [200, 120] on button "2 . door" at bounding box center [206, 113] width 79 height 27
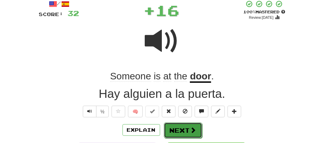
click at [176, 129] on button "Next" at bounding box center [183, 131] width 38 height 16
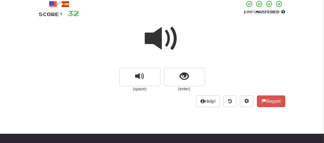
click at [153, 40] on span at bounding box center [162, 39] width 34 height 34
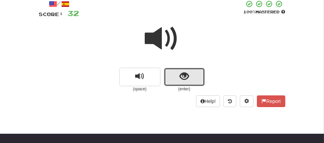
click at [177, 82] on button "show sentence" at bounding box center [184, 77] width 41 height 18
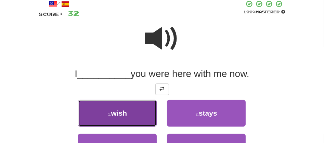
click at [138, 106] on button "1 . wish" at bounding box center [117, 113] width 79 height 27
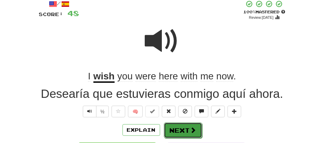
click at [175, 123] on button "Next" at bounding box center [183, 131] width 38 height 16
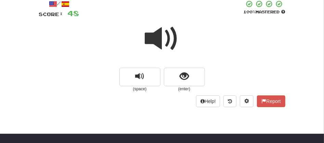
click at [159, 48] on span at bounding box center [162, 39] width 34 height 34
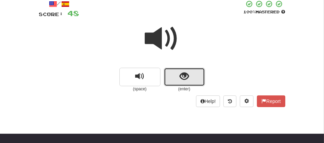
click at [178, 73] on button "show sentence" at bounding box center [184, 77] width 41 height 18
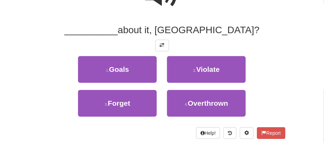
scroll to position [86, 0]
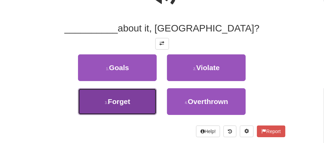
click at [121, 104] on span "Forget" at bounding box center [119, 102] width 22 height 8
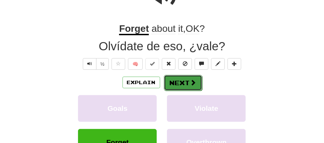
click at [173, 81] on button "Next" at bounding box center [183, 83] width 38 height 16
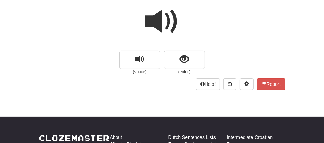
scroll to position [27, 0]
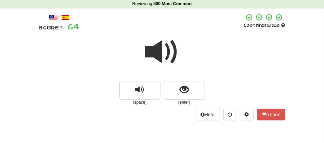
click at [150, 51] on span at bounding box center [162, 52] width 34 height 34
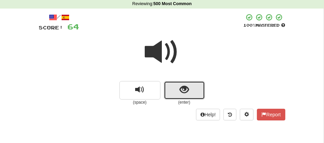
click at [178, 91] on button "show sentence" at bounding box center [184, 90] width 41 height 18
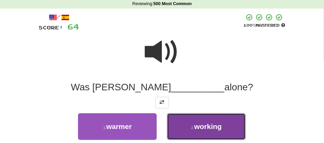
click at [184, 126] on button "2 . working" at bounding box center [206, 126] width 79 height 27
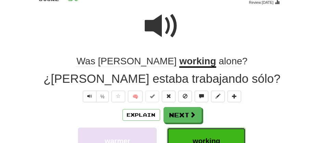
scroll to position [58, 0]
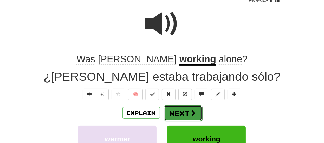
click at [171, 114] on button "Next" at bounding box center [183, 114] width 38 height 16
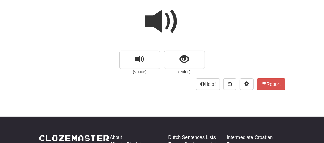
click at [161, 24] on span at bounding box center [162, 21] width 34 height 34
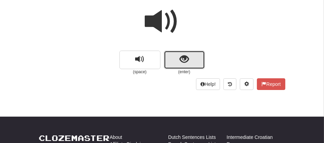
click at [172, 58] on button "show sentence" at bounding box center [184, 60] width 41 height 18
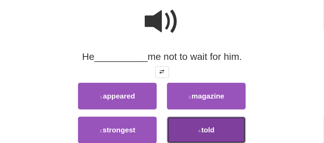
click at [193, 123] on button "4 . told" at bounding box center [206, 130] width 79 height 27
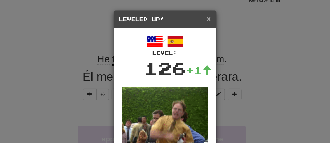
click at [207, 20] on span "×" at bounding box center [209, 19] width 4 height 8
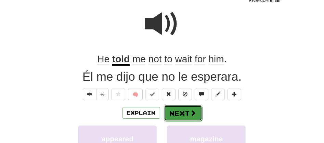
click at [176, 108] on button "Next" at bounding box center [183, 114] width 38 height 16
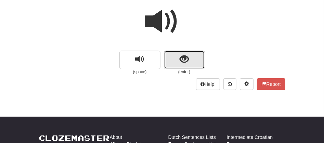
click at [184, 56] on span "show sentence" at bounding box center [184, 59] width 9 height 9
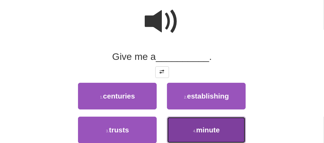
click at [185, 129] on button "4 . minute" at bounding box center [206, 130] width 79 height 27
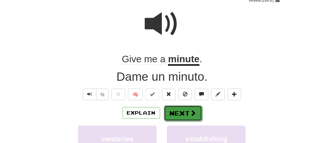
click at [175, 117] on button "Next" at bounding box center [183, 114] width 38 height 16
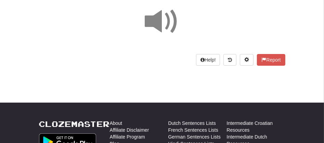
click at [156, 21] on span at bounding box center [162, 21] width 34 height 34
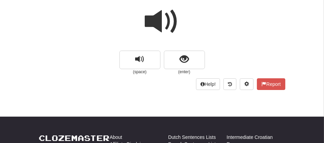
click at [156, 21] on span at bounding box center [162, 21] width 34 height 34
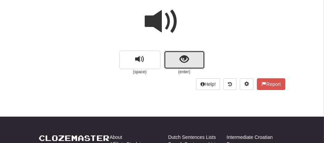
click at [181, 62] on span "show sentence" at bounding box center [184, 59] width 9 height 9
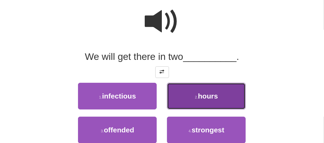
click at [190, 101] on button "2 . hours" at bounding box center [206, 96] width 79 height 27
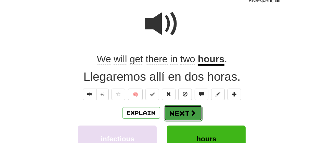
click at [193, 117] on button "Next" at bounding box center [183, 114] width 38 height 16
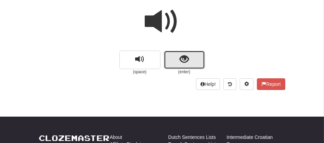
click at [190, 67] on button "show sentence" at bounding box center [184, 60] width 41 height 18
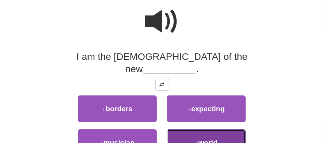
click at [206, 139] on span "world" at bounding box center [208, 143] width 19 height 8
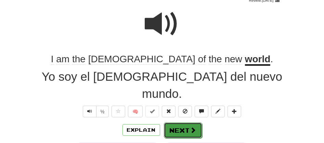
click at [181, 123] on button "Next" at bounding box center [183, 131] width 38 height 16
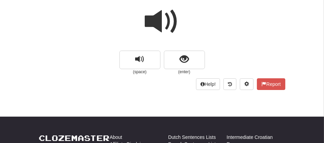
click at [156, 34] on span at bounding box center [162, 21] width 34 height 34
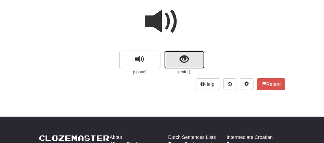
click at [173, 58] on button "show sentence" at bounding box center [184, 60] width 41 height 18
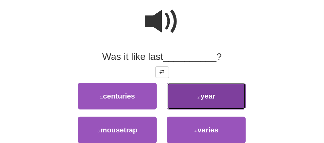
click at [203, 107] on button "2 . year" at bounding box center [206, 96] width 79 height 27
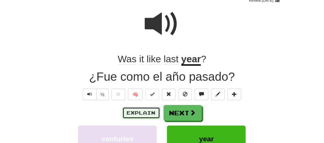
click at [143, 111] on button "Explain" at bounding box center [142, 113] width 38 height 12
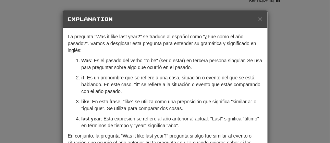
click at [260, 18] on div "× Explanation" at bounding box center [165, 19] width 205 height 17
click at [259, 18] on span "×" at bounding box center [260, 19] width 4 height 8
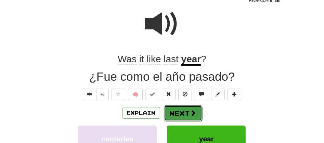
click at [184, 109] on button "Next" at bounding box center [183, 114] width 38 height 16
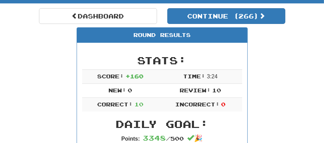
scroll to position [37, 0]
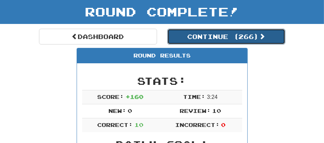
click at [204, 37] on button "Continue ( 266 )" at bounding box center [227, 37] width 118 height 16
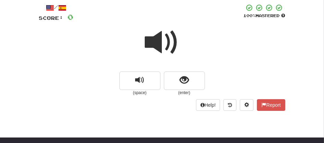
click at [162, 40] on span at bounding box center [162, 42] width 34 height 34
click at [161, 47] on span at bounding box center [162, 42] width 34 height 34
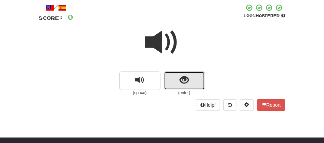
click at [174, 76] on button "show sentence" at bounding box center [184, 81] width 41 height 18
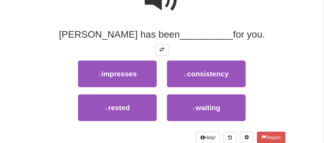
scroll to position [83, 0]
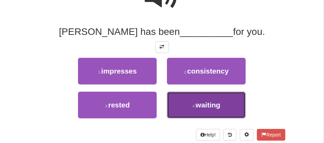
click at [212, 100] on button "4 . waiting" at bounding box center [206, 105] width 79 height 27
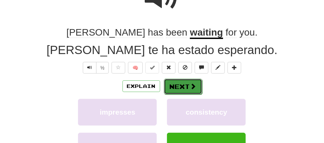
click at [179, 91] on button "Next" at bounding box center [183, 87] width 38 height 16
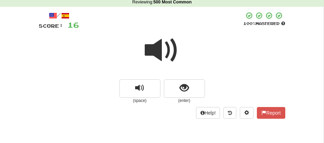
scroll to position [28, 0]
click at [162, 46] on span at bounding box center [162, 51] width 34 height 34
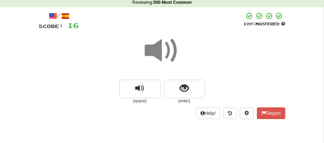
click at [162, 46] on span at bounding box center [162, 51] width 34 height 34
